Goal: Information Seeking & Learning: Learn about a topic

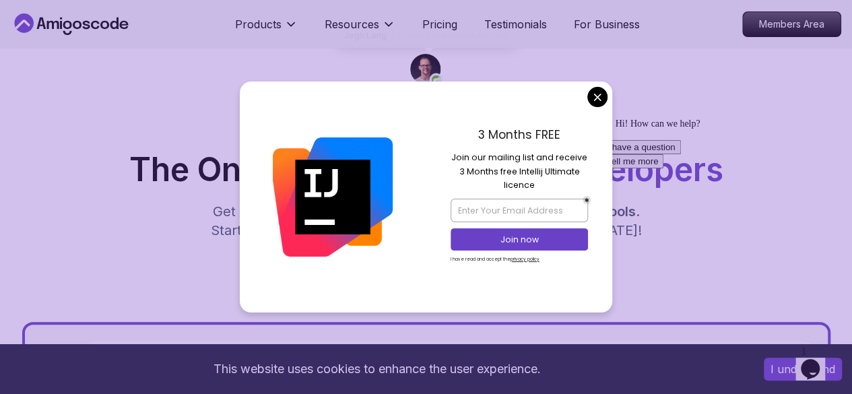
scroll to position [61, 0]
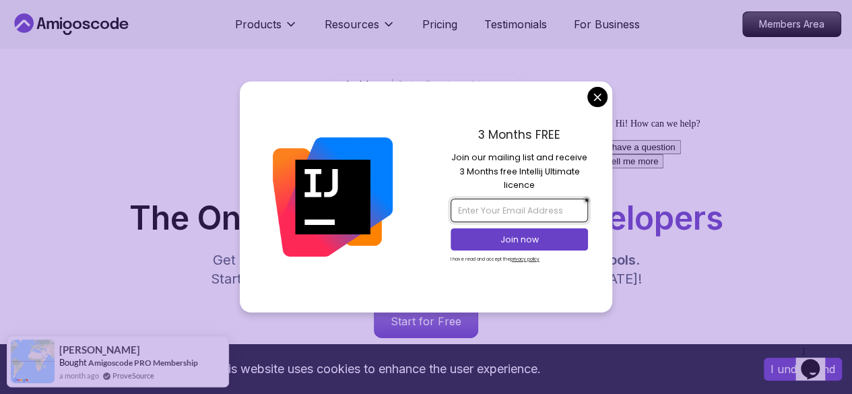
click at [550, 210] on input "email" at bounding box center [519, 210] width 137 height 23
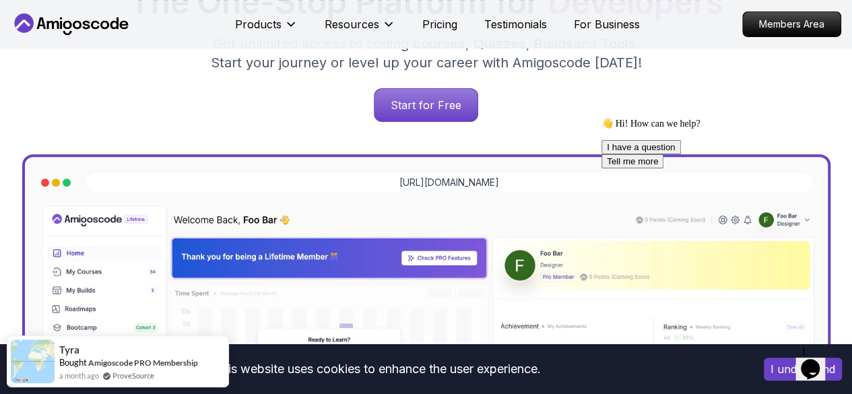
scroll to position [265, 0]
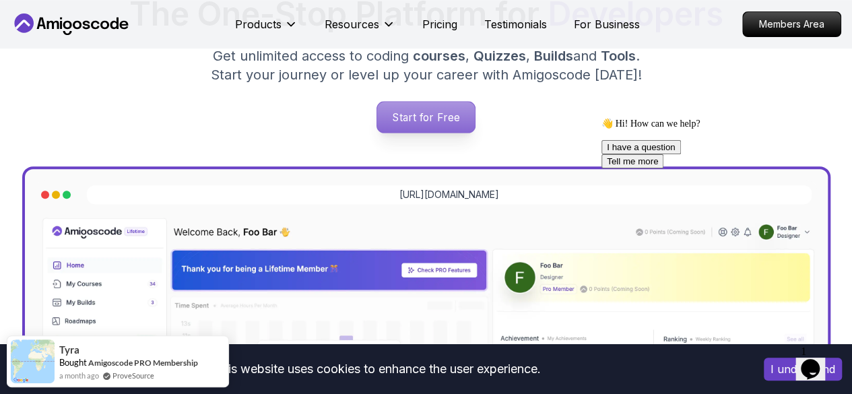
click at [434, 125] on p "Start for Free" at bounding box center [426, 117] width 98 height 31
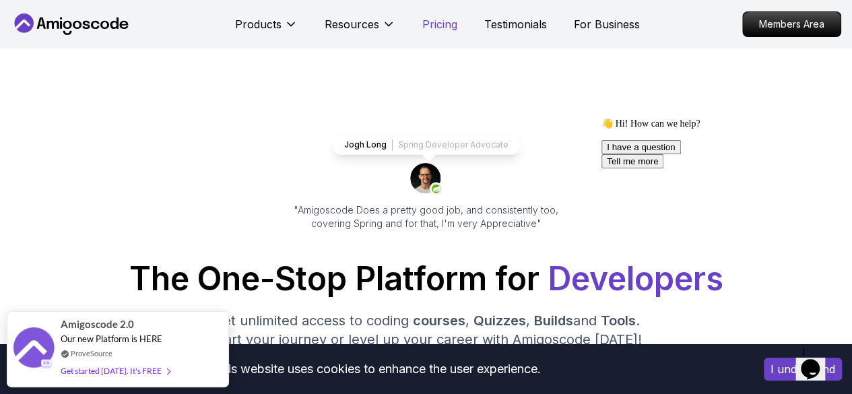
click at [445, 18] on p "Pricing" at bounding box center [439, 24] width 35 height 16
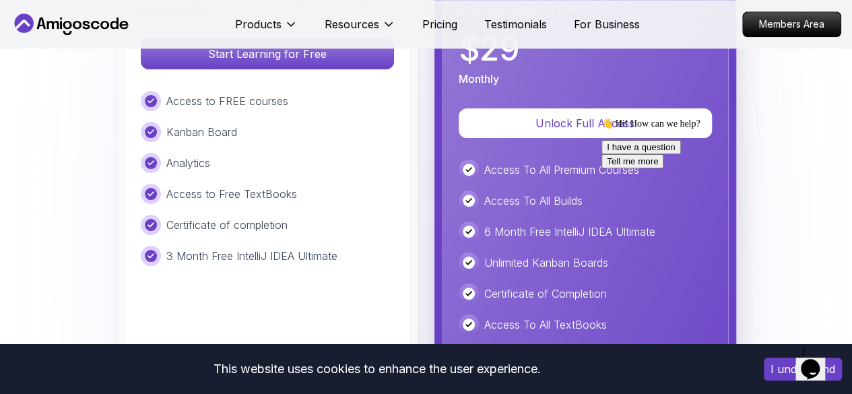
scroll to position [3157, 0]
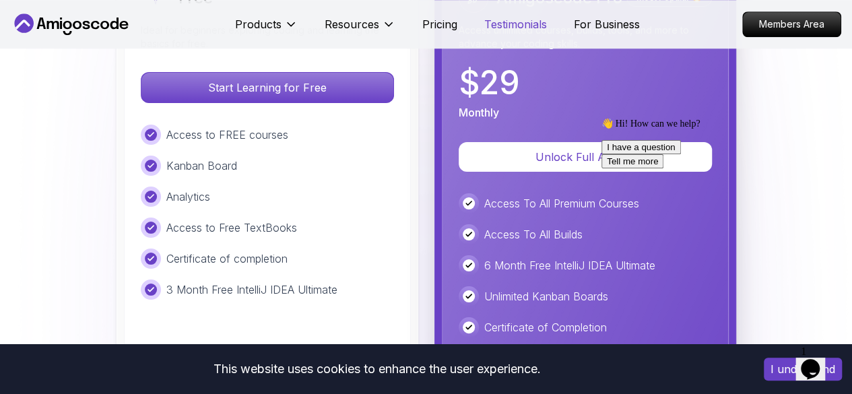
click at [540, 27] on p "Testimonials" at bounding box center [515, 24] width 63 height 16
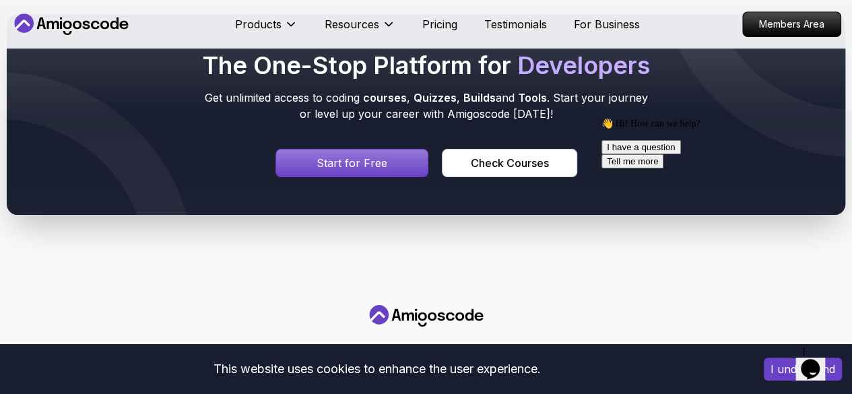
scroll to position [338, 0]
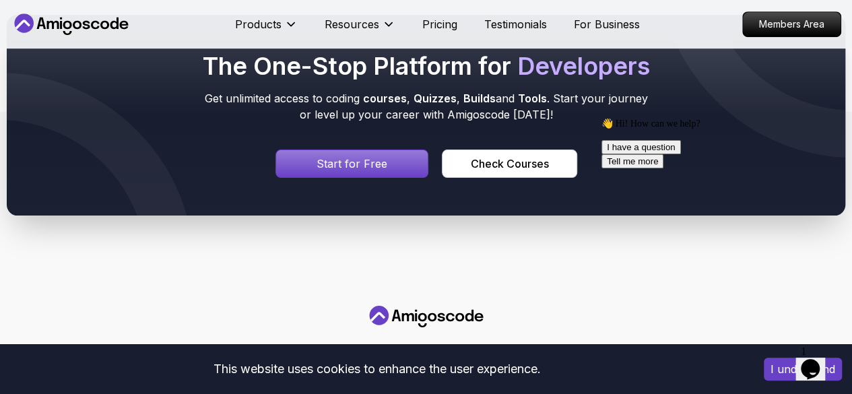
click at [725, 129] on div "👋 Hi! How can we help?" at bounding box center [722, 123] width 242 height 11
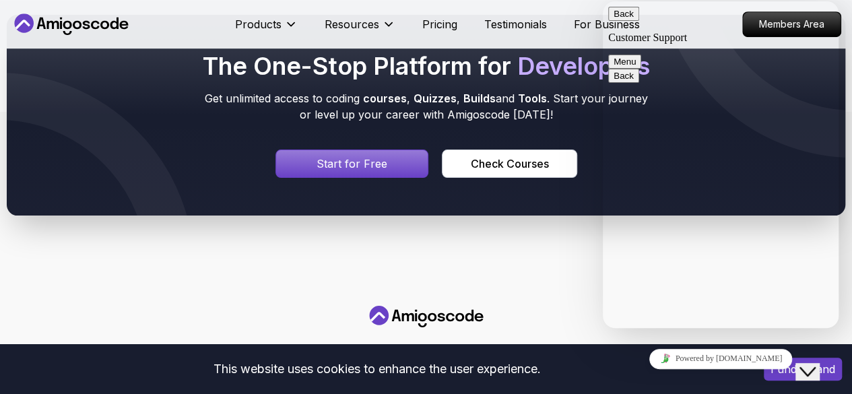
click at [603, 1] on textarea at bounding box center [603, 1] width 0 height 0
type textarea "How can I learn from you?"
click at [641, 55] on button "Menu" at bounding box center [624, 62] width 33 height 14
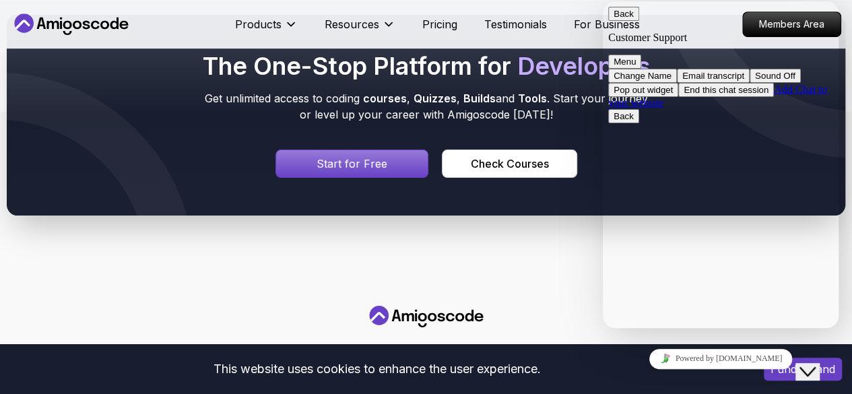
scroll to position [273, 0]
click at [641, 55] on button "Menu" at bounding box center [624, 62] width 33 height 14
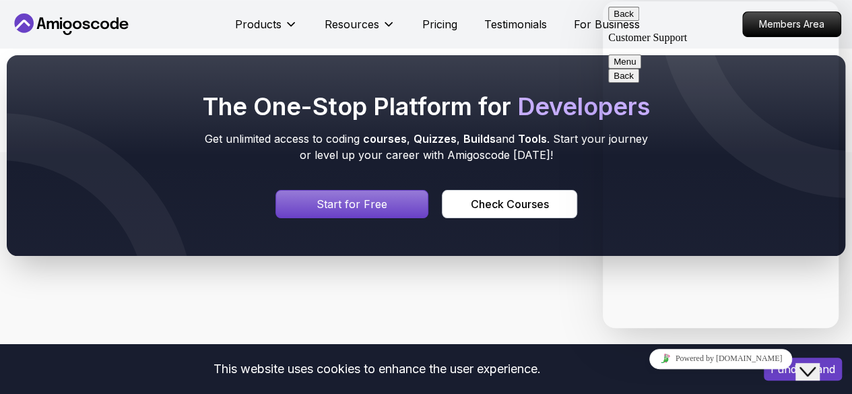
scroll to position [122, 0]
type input "[PERSON_NAME]"
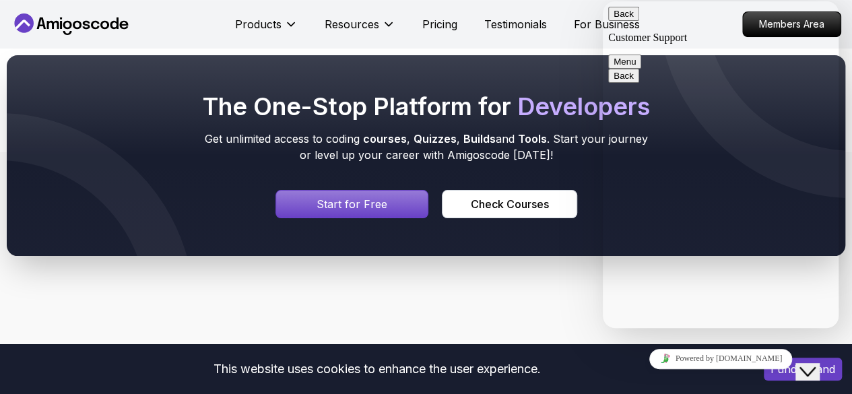
type input "2507823200627"
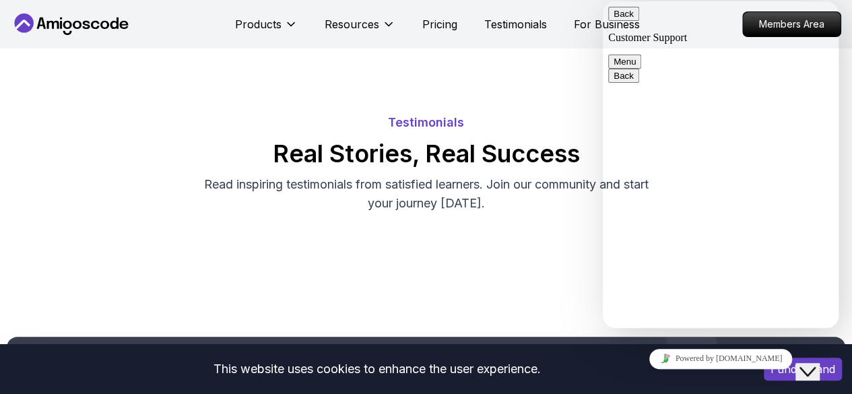
scroll to position [0, 0]
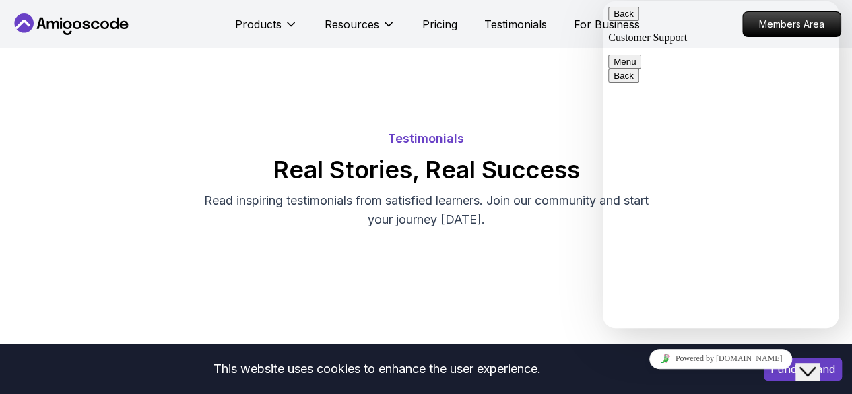
drag, startPoint x: 705, startPoint y: 129, endPoint x: 831, endPoint y: 140, distance: 126.4
drag, startPoint x: 707, startPoint y: 129, endPoint x: 815, endPoint y: 131, distance: 108.4
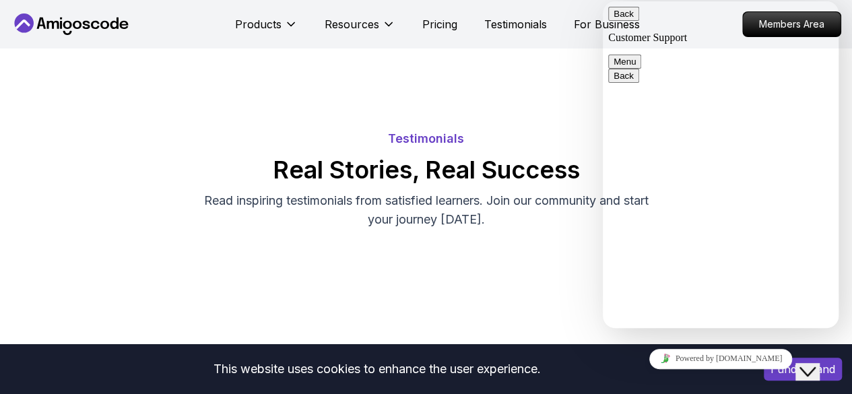
copy span "How can I learn from you?"
paste input "How can I learn from you?"
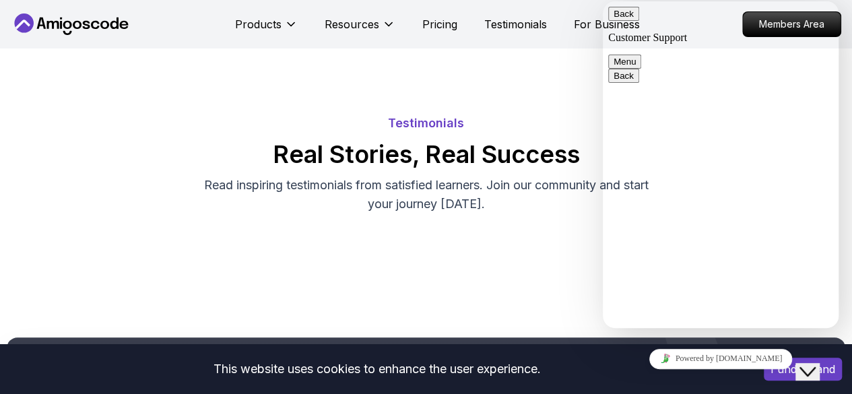
scroll to position [16, 0]
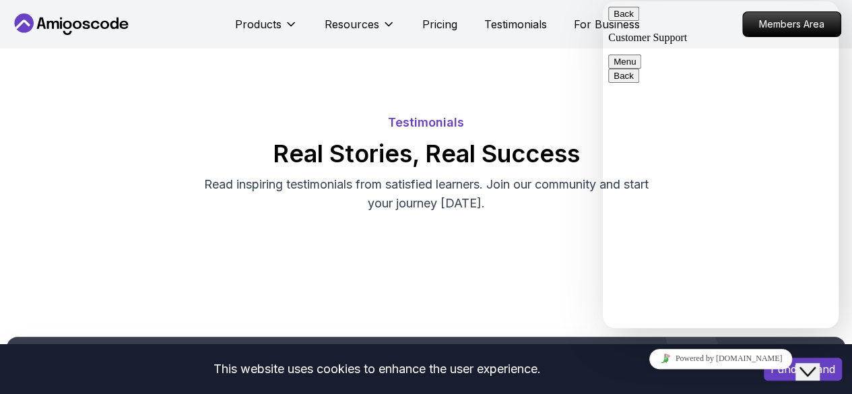
type input "How can I learn from you?"
type textarea "I want to know how I can learn from you , and be better in my journey"
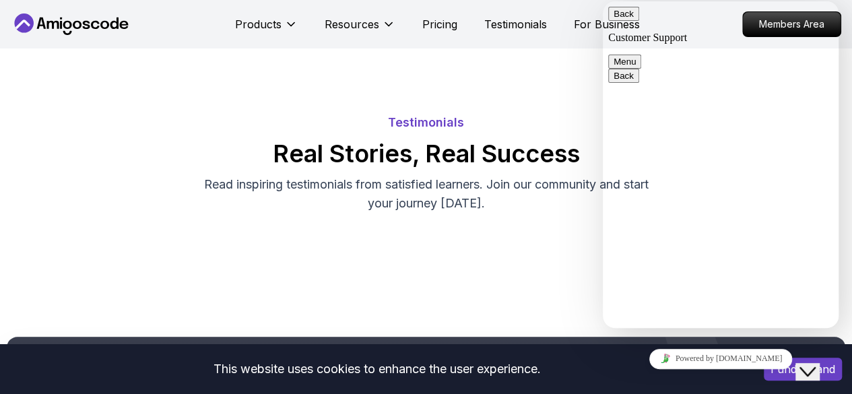
scroll to position [109, 0]
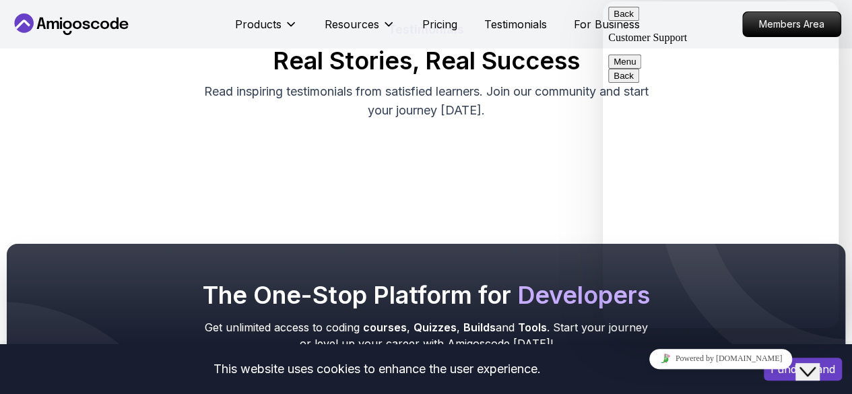
type input "[EMAIL_ADDRESS][DOMAIN_NAME]"
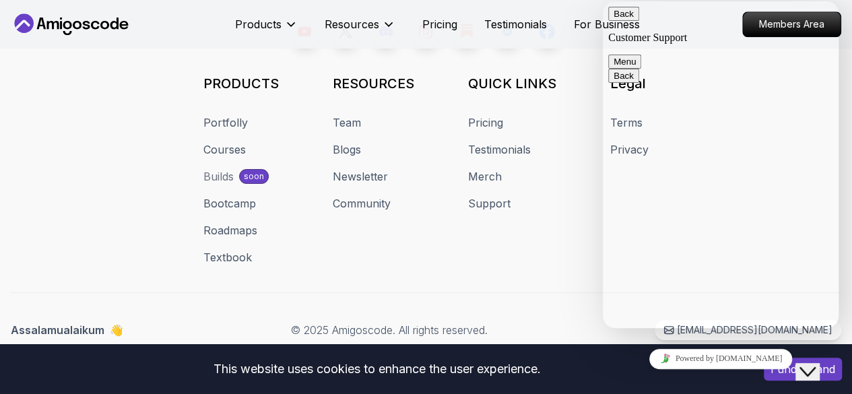
scroll to position [3990, 0]
click at [618, 21] on button "Back" at bounding box center [623, 14] width 31 height 14
click at [814, 370] on button "Close Chat This icon closes the chat window." at bounding box center [807, 372] width 24 height 18
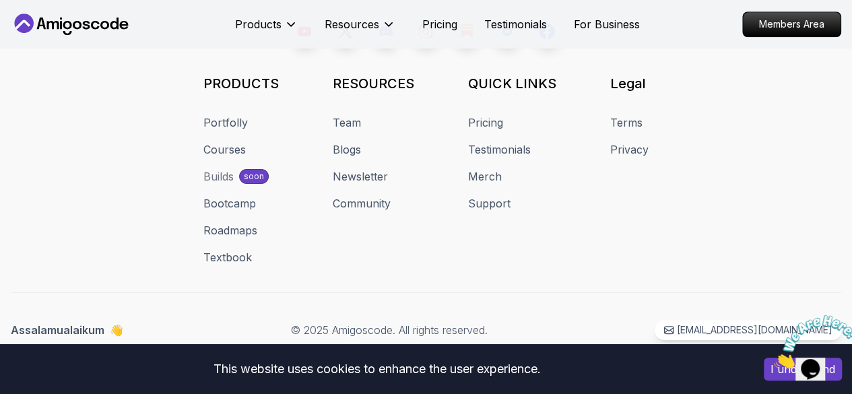
scroll to position [2904, 0]
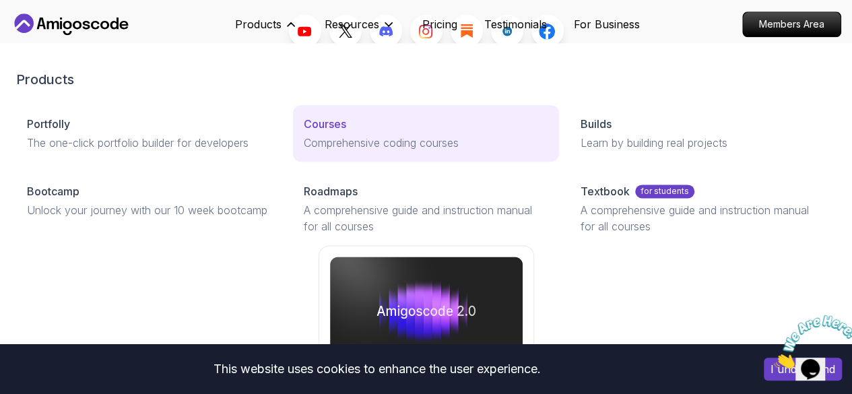
click at [304, 132] on p "Courses" at bounding box center [325, 124] width 42 height 16
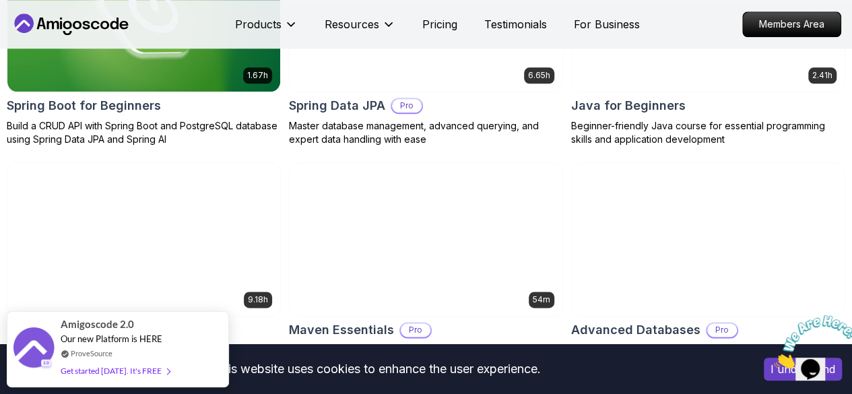
scroll to position [771, 0]
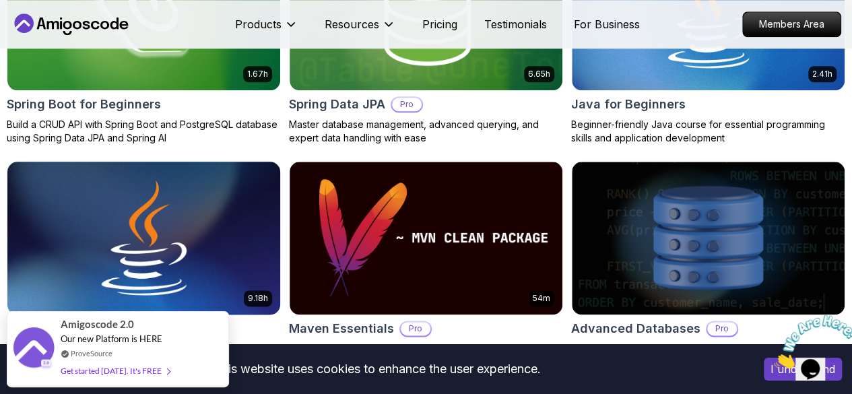
click at [287, 164] on img at bounding box center [144, 238] width 286 height 160
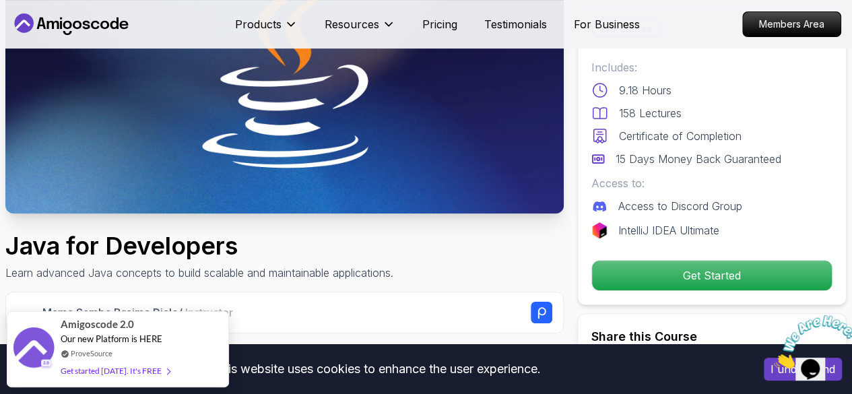
scroll to position [184, 0]
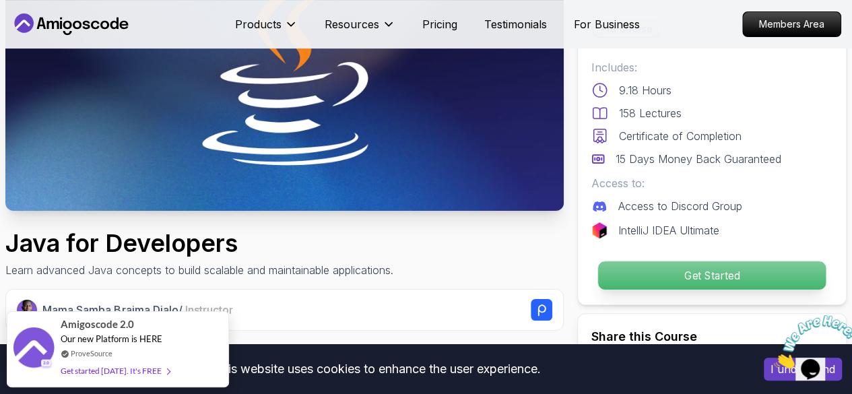
click at [692, 281] on p "Get Started" at bounding box center [712, 275] width 228 height 28
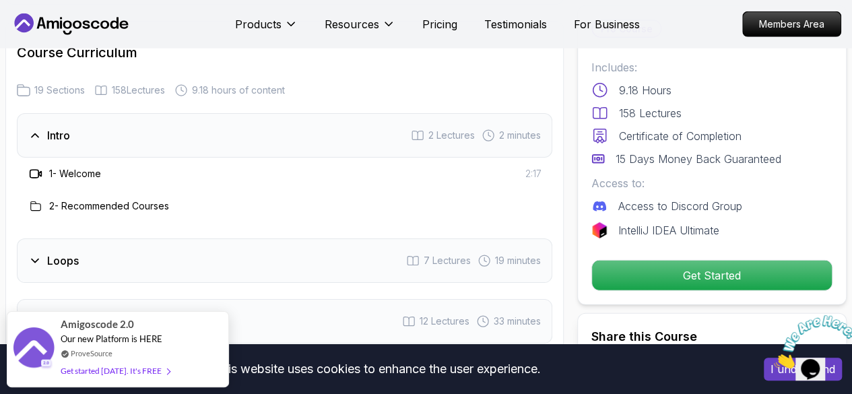
scroll to position [1825, 0]
click at [77, 173] on h3 "1 - Welcome" at bounding box center [75, 173] width 52 height 13
click at [34, 170] on icon at bounding box center [35, 173] width 13 height 13
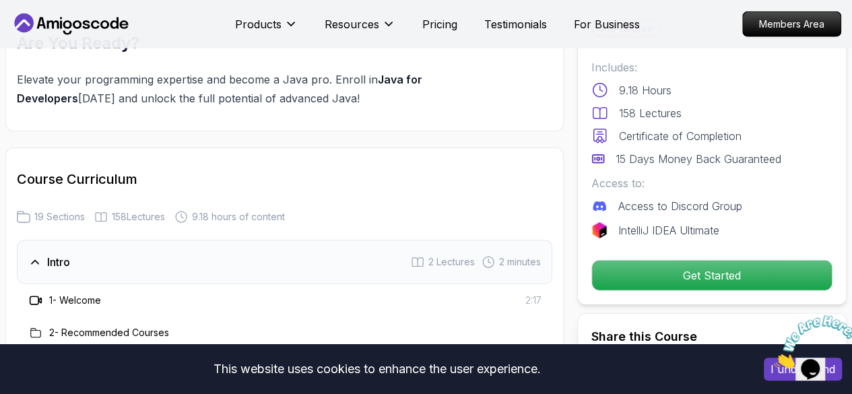
scroll to position [1697, 0]
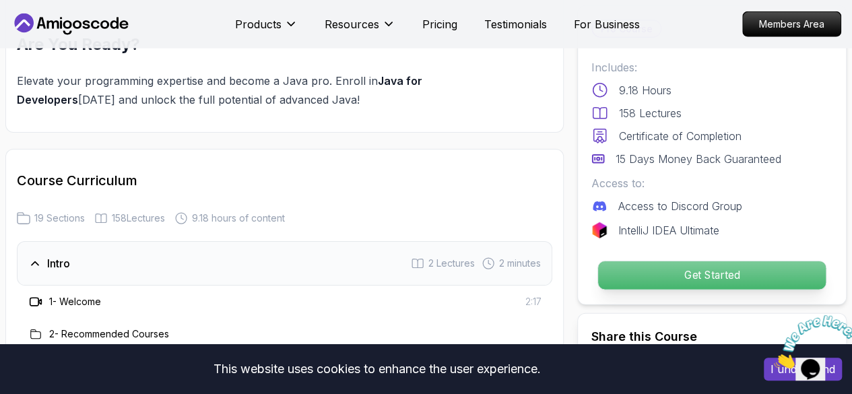
click at [687, 269] on p "Get Started" at bounding box center [712, 275] width 228 height 28
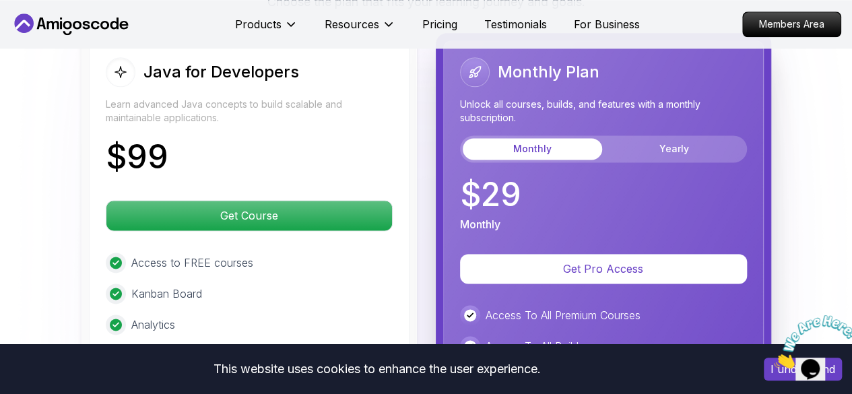
scroll to position [3407, 0]
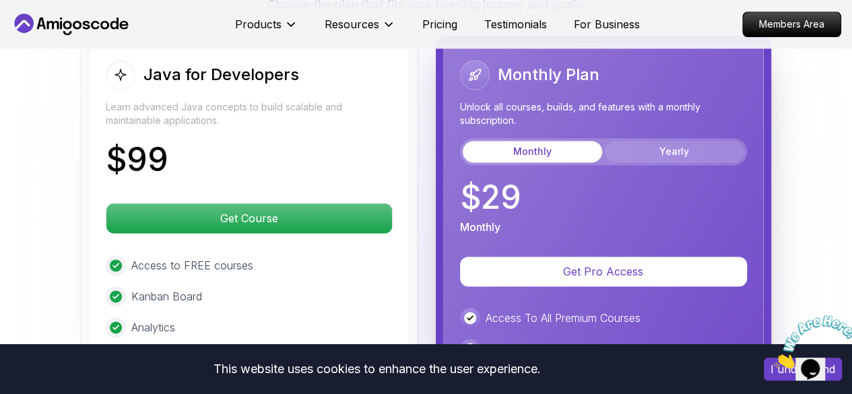
click at [684, 150] on button "Yearly" at bounding box center [674, 152] width 139 height 22
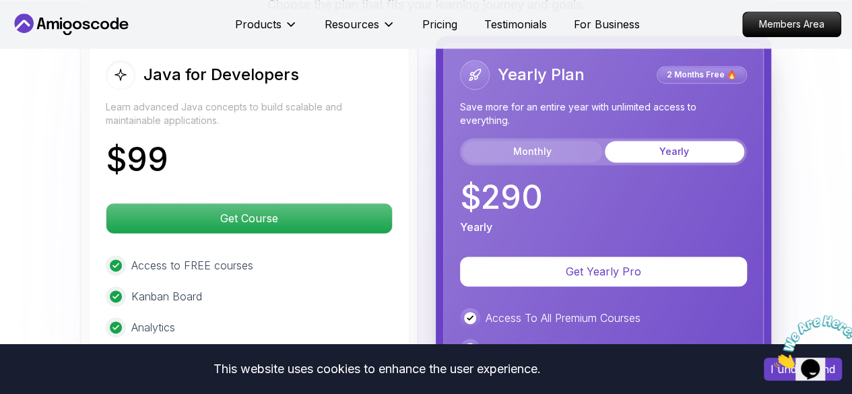
click at [546, 146] on button "Monthly" at bounding box center [532, 152] width 139 height 22
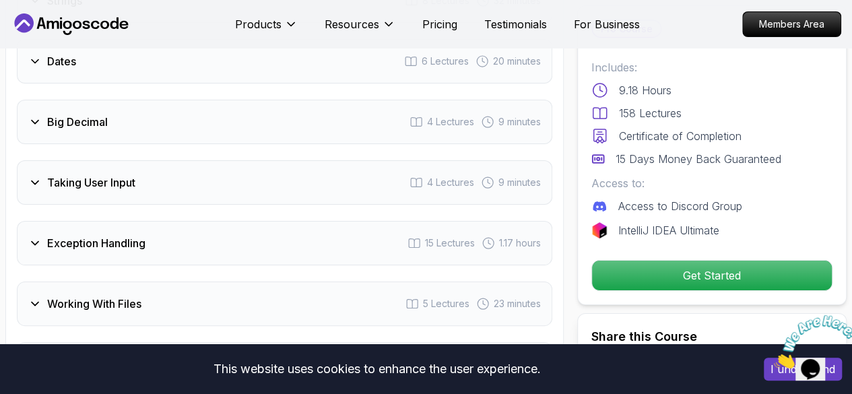
scroll to position [2484, 0]
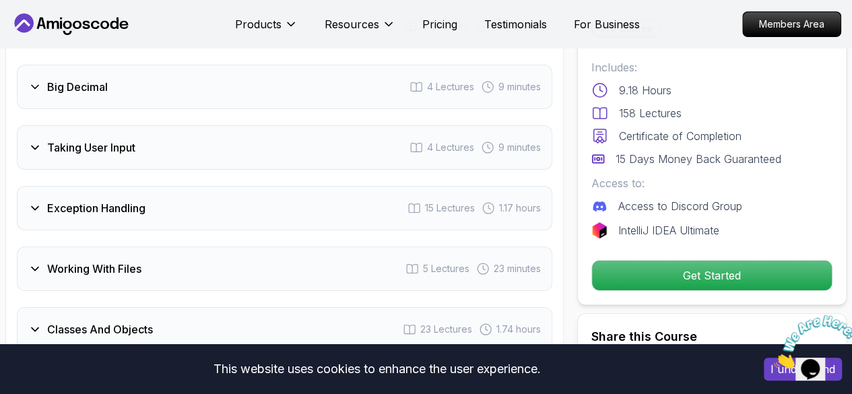
click at [41, 90] on div "Big Decimal 4 Lectures 9 minutes" at bounding box center [284, 87] width 535 height 44
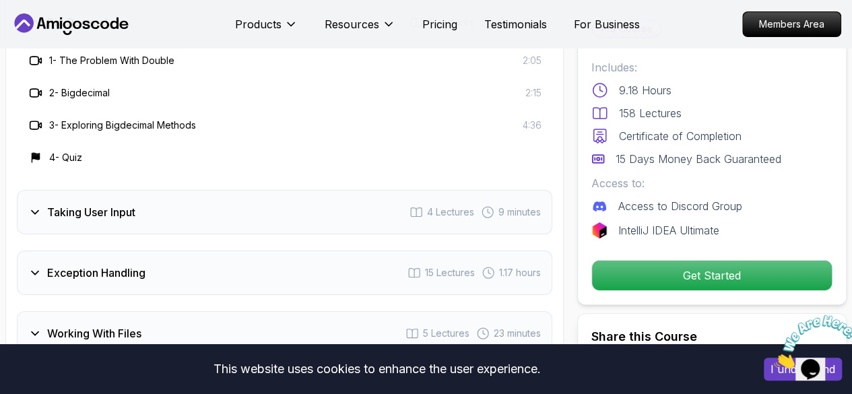
scroll to position [2419, 0]
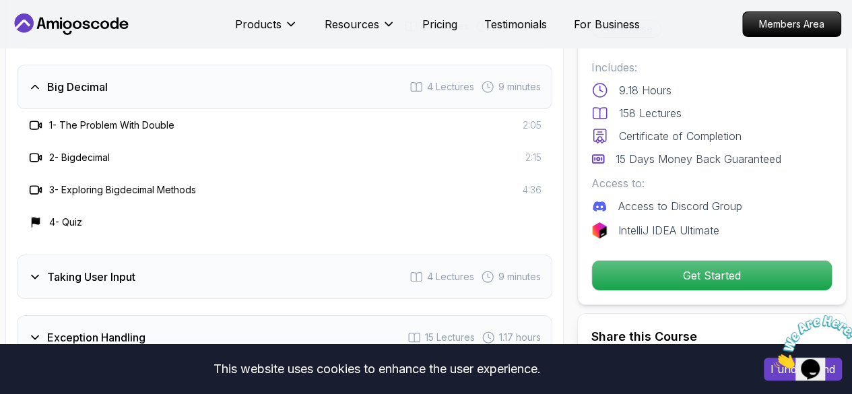
click at [24, 84] on div "Big Decimal 4 Lectures 9 minutes" at bounding box center [284, 87] width 535 height 44
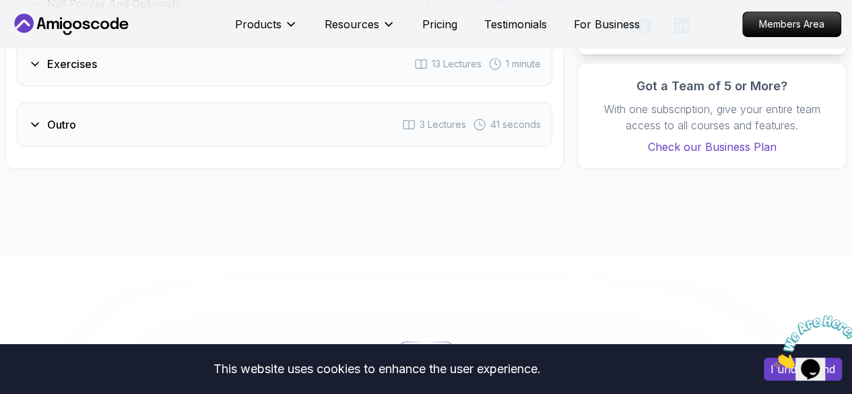
scroll to position [2928, 0]
click at [42, 104] on div "Outro 3 Lectures 41 seconds" at bounding box center [284, 123] width 535 height 44
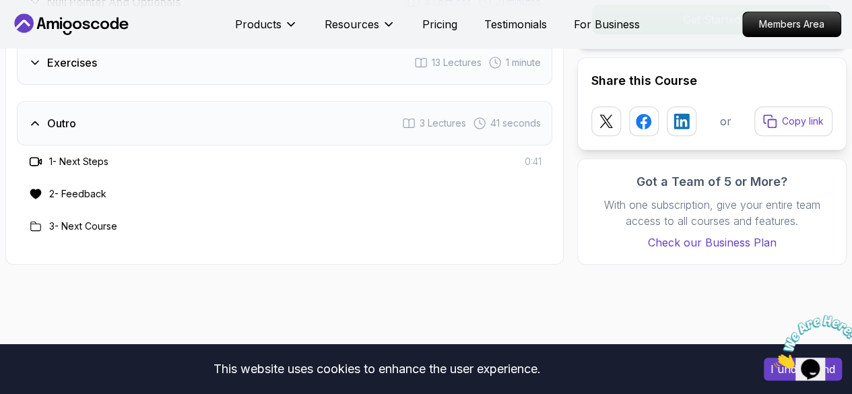
click at [42, 104] on div "Outro 3 Lectures 41 seconds" at bounding box center [284, 123] width 535 height 44
